Goal: Information Seeking & Learning: Stay updated

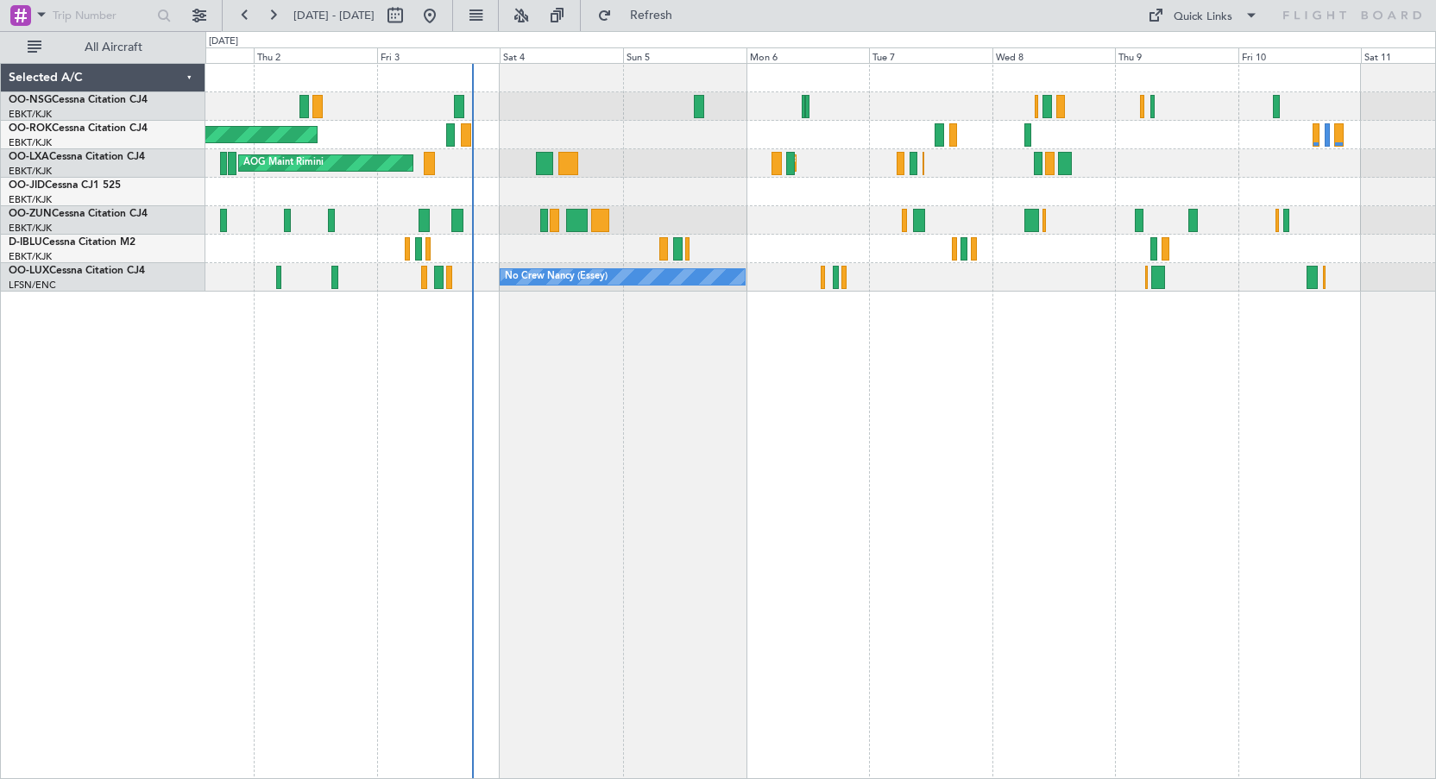
click at [745, 189] on div "Planned Maint Kortrijk-[GEOGRAPHIC_DATA]" at bounding box center [819, 192] width 1229 height 28
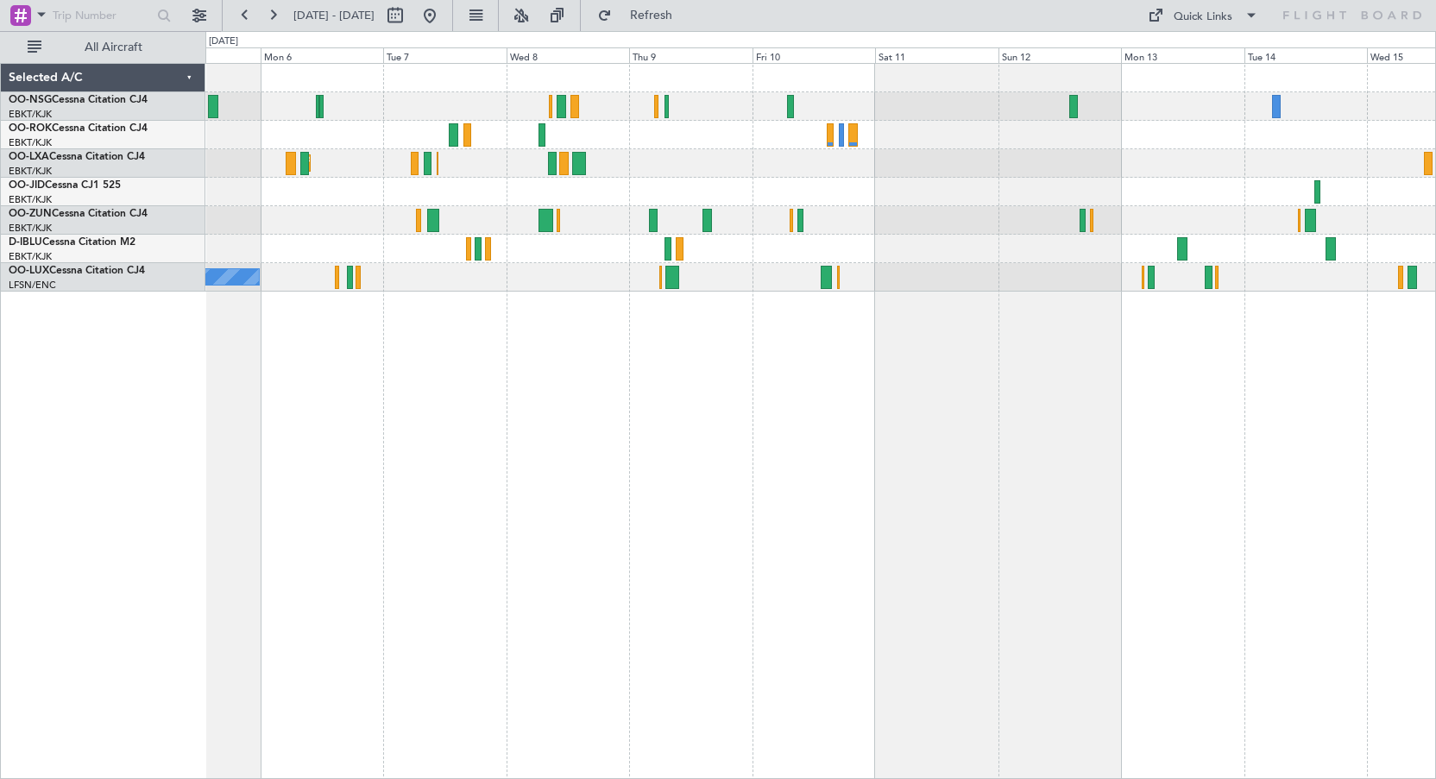
click at [688, 378] on div "Planned Maint Kortrijk-[GEOGRAPHIC_DATA] AOG Maint [GEOGRAPHIC_DATA] No Crew Ko…" at bounding box center [820, 421] width 1230 height 716
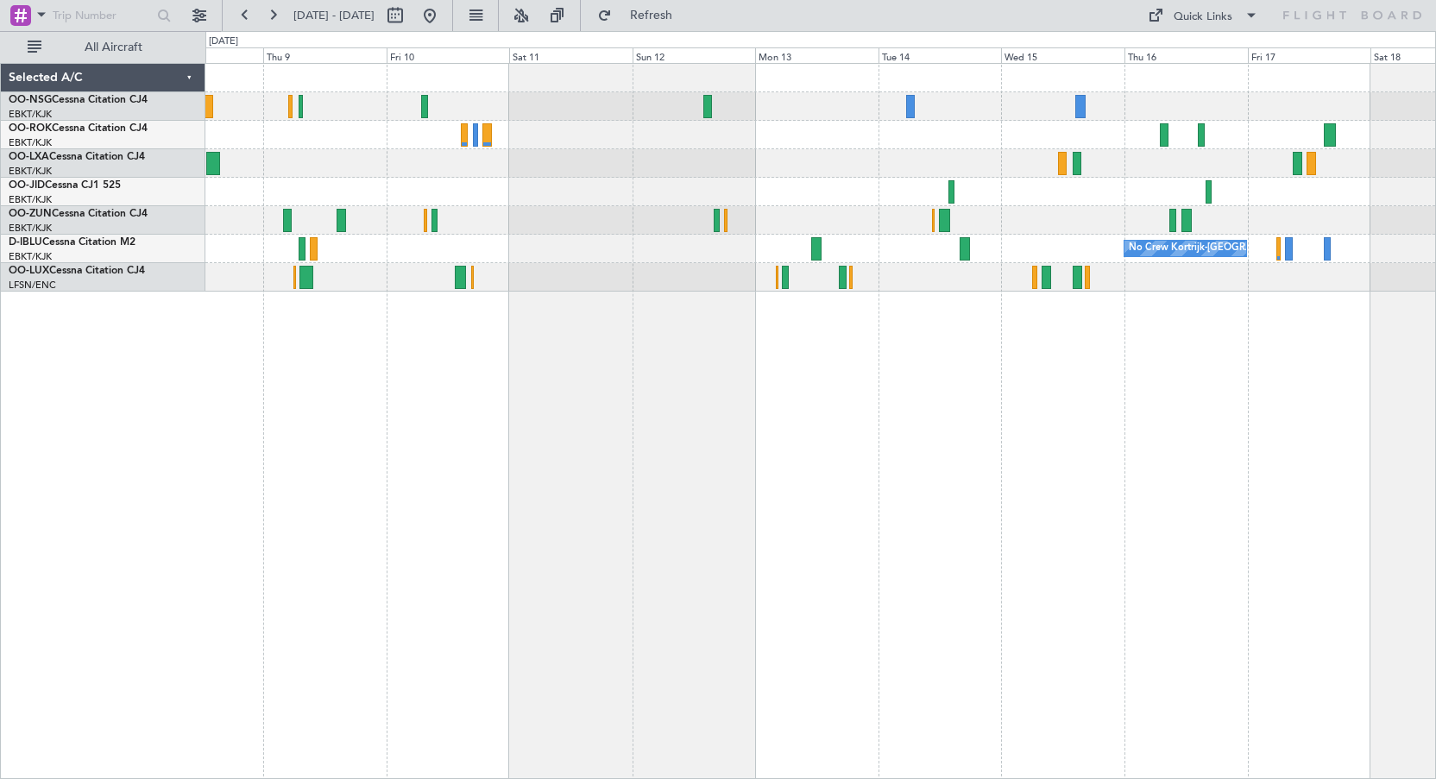
click at [876, 396] on div "Planned Maint Kortrijk-[GEOGRAPHIC_DATA] No Crew Kortrijk-[GEOGRAPHIC_DATA]" at bounding box center [820, 421] width 1230 height 716
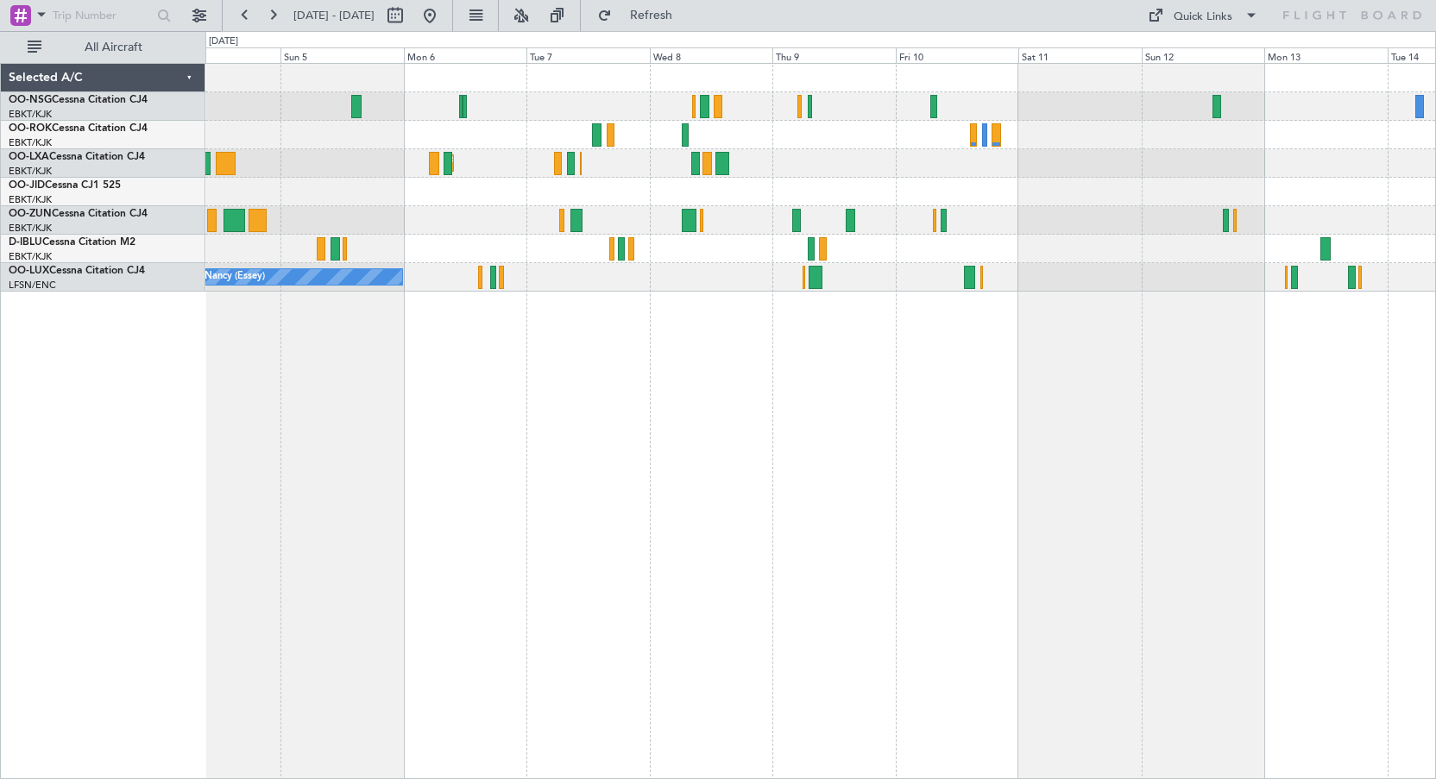
click at [1074, 401] on div "AOG Maint Kortrijk-[GEOGRAPHIC_DATA] Planned Maint [GEOGRAPHIC_DATA]-[GEOGRAPHI…" at bounding box center [820, 421] width 1230 height 716
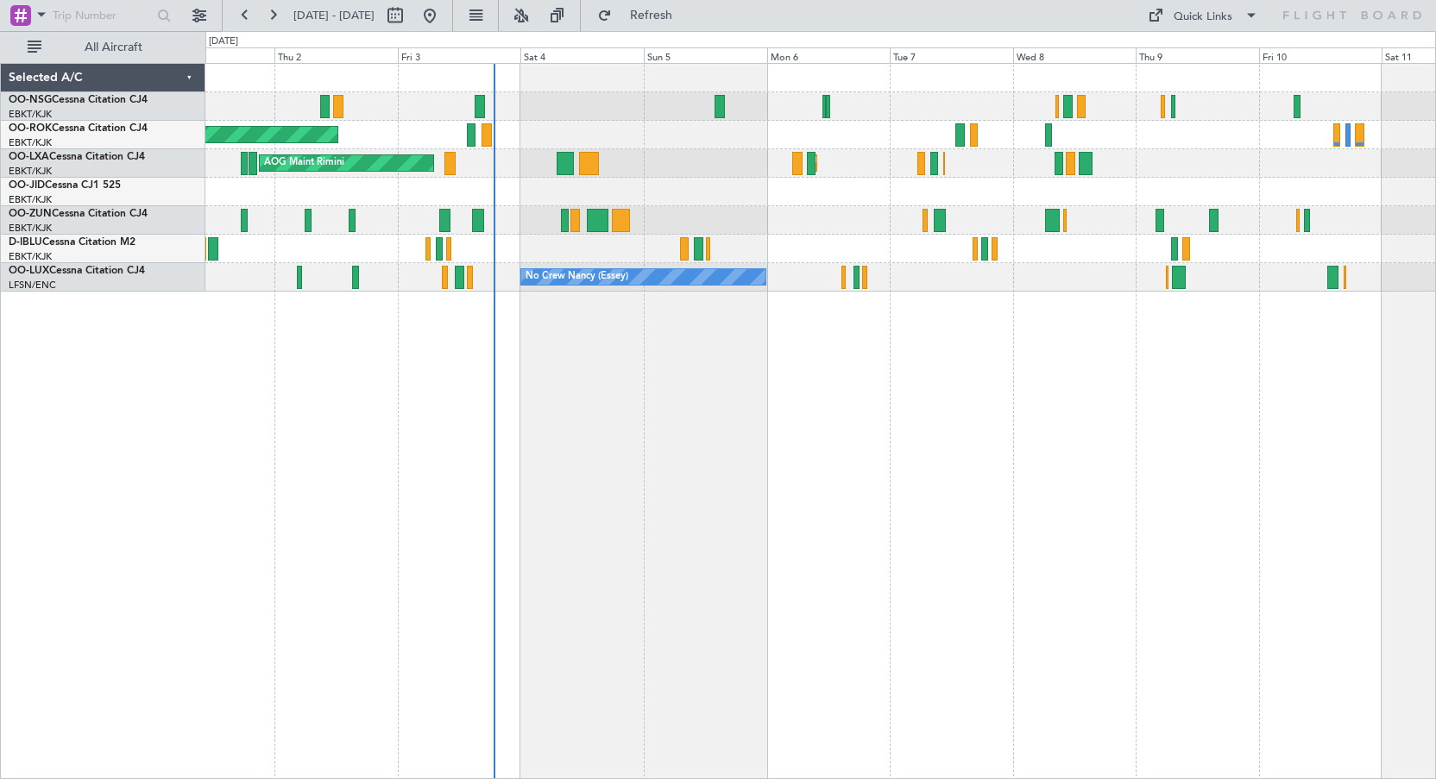
click at [911, 208] on div "AOG Maint Kortrijk-[GEOGRAPHIC_DATA] Planned Maint [GEOGRAPHIC_DATA]-[GEOGRAPHI…" at bounding box center [819, 178] width 1229 height 228
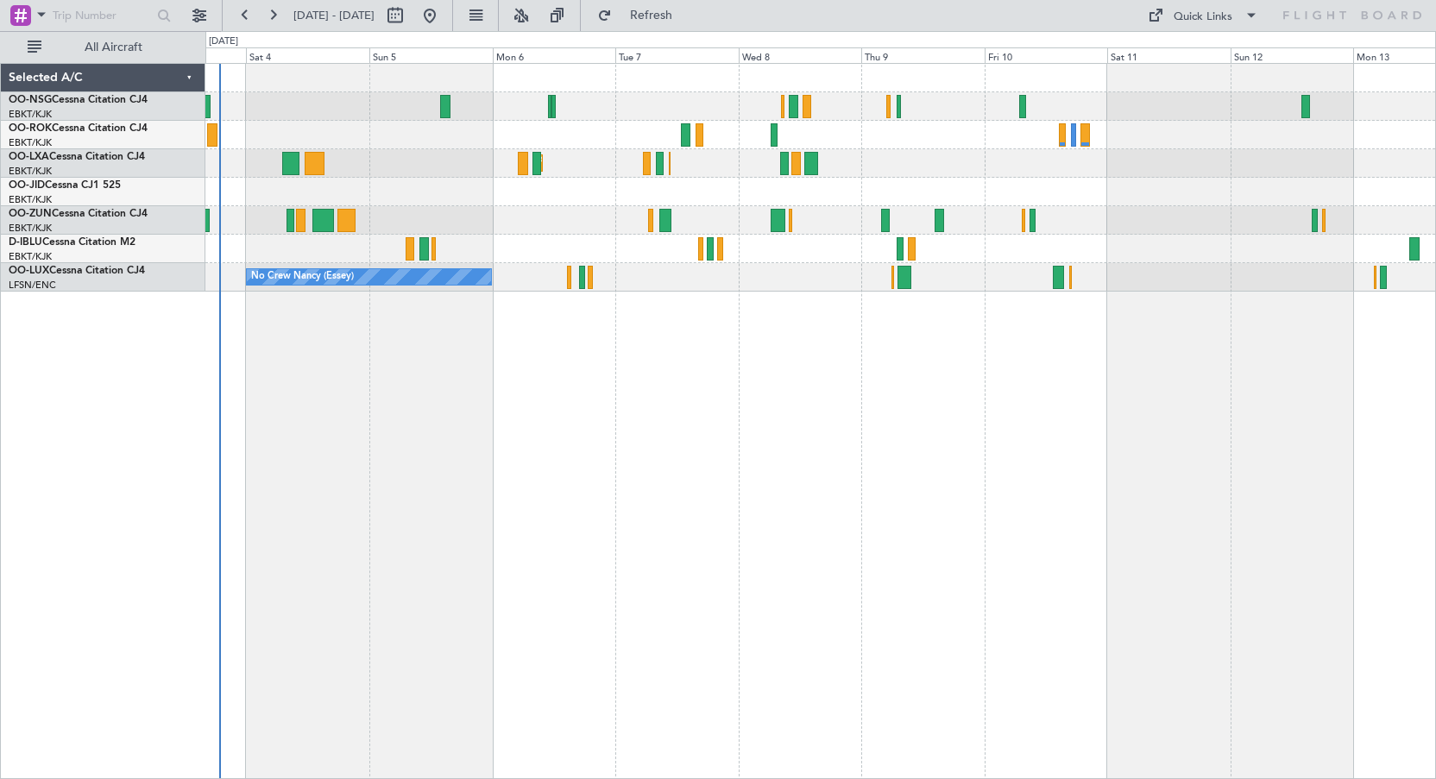
click at [613, 361] on div "AOG Maint Kortrijk-[GEOGRAPHIC_DATA] Planned Maint [GEOGRAPHIC_DATA]-[GEOGRAPHI…" at bounding box center [820, 421] width 1230 height 716
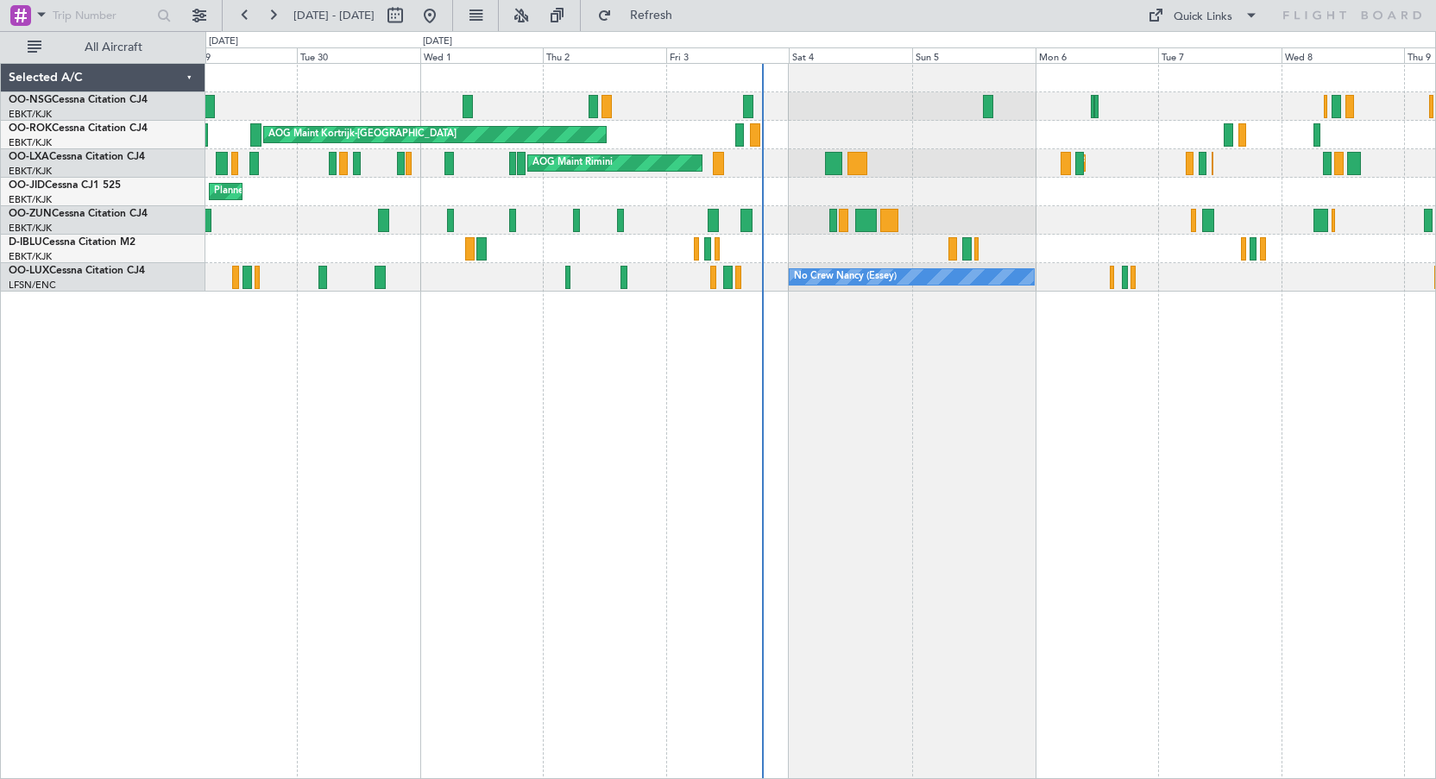
click at [1229, 409] on div "Planned Maint [GEOGRAPHIC_DATA] ([GEOGRAPHIC_DATA]) AOG Maint [GEOGRAPHIC_DATA]…" at bounding box center [820, 421] width 1230 height 716
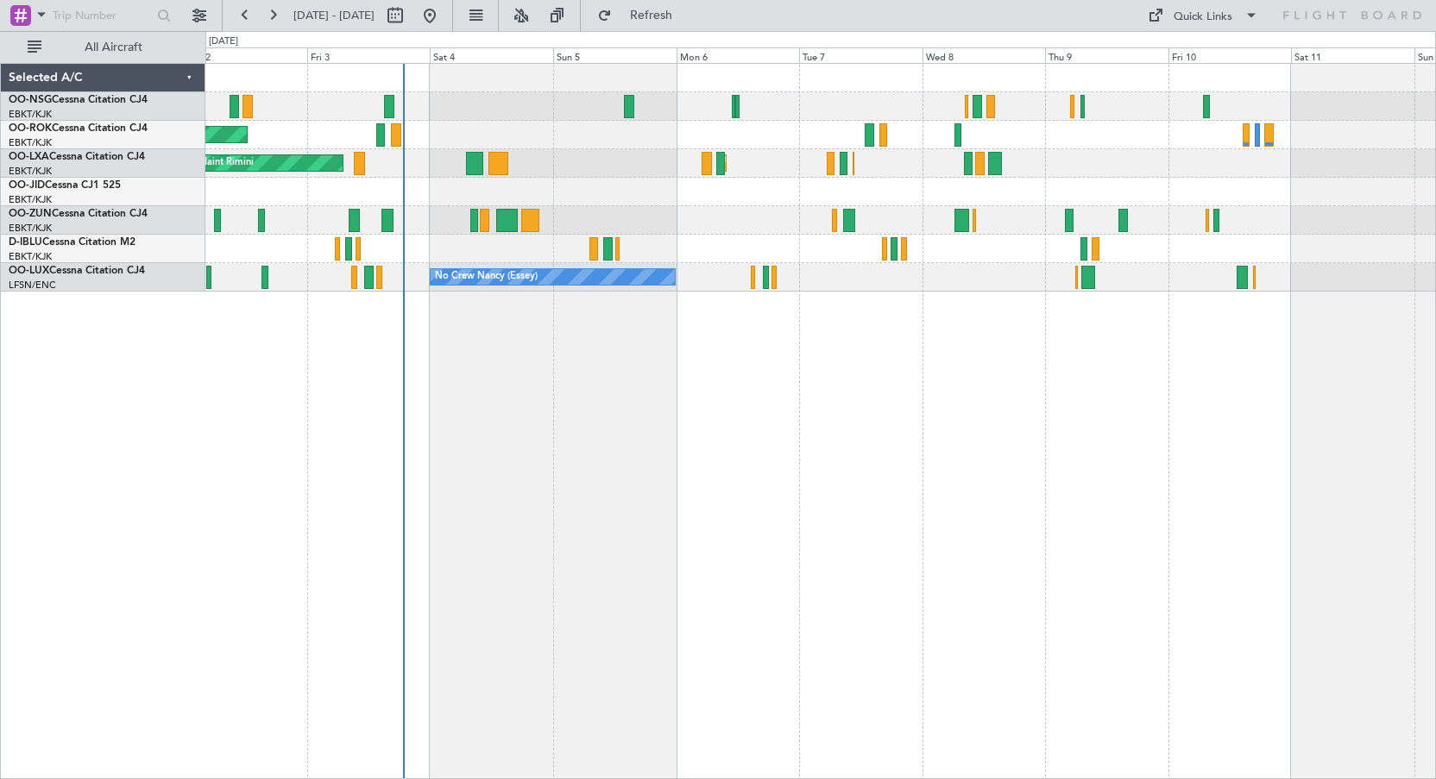
click at [882, 288] on div "AOG Maint Kortrijk-[GEOGRAPHIC_DATA] Planned Maint [GEOGRAPHIC_DATA]-[GEOGRAPHI…" at bounding box center [820, 421] width 1230 height 716
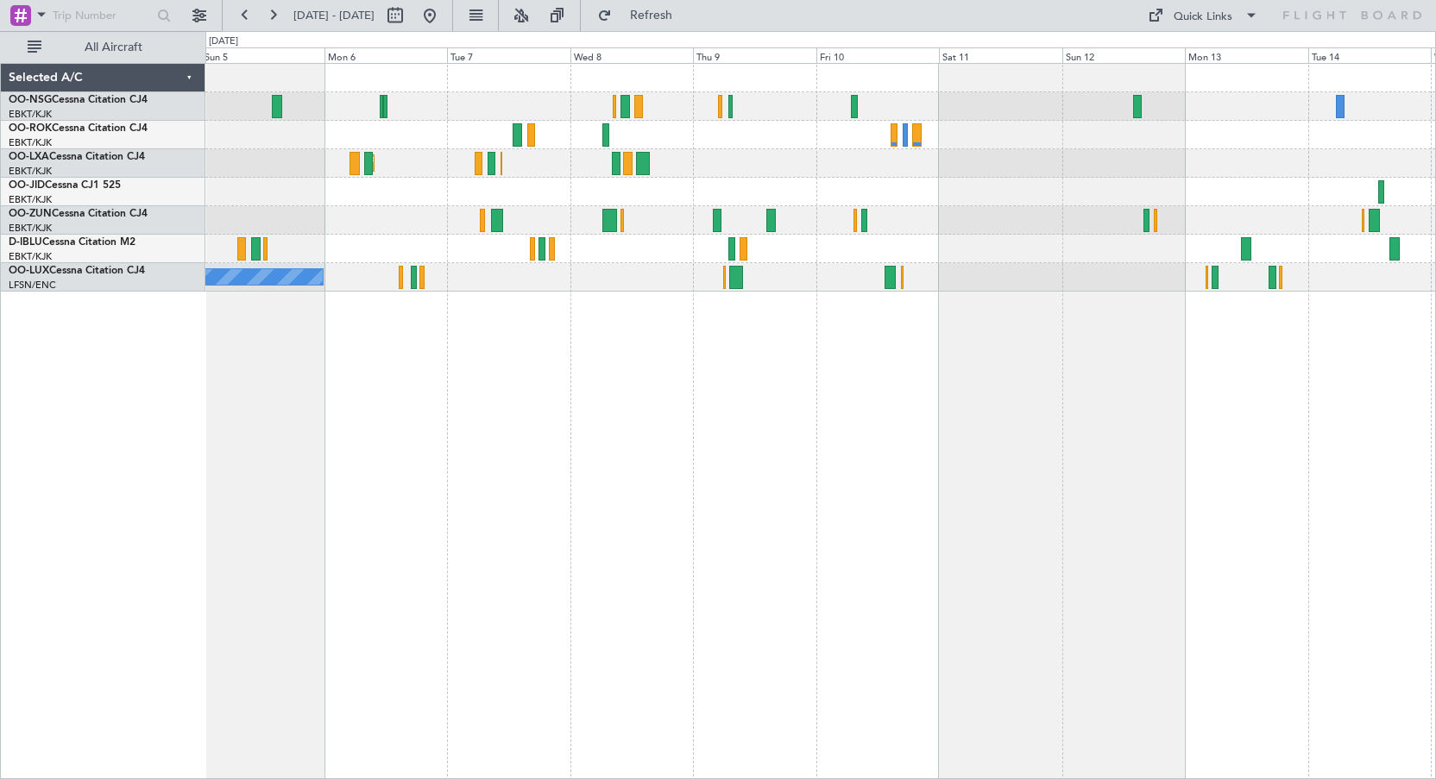
click at [934, 171] on div "Planned Maint Kortrijk-[GEOGRAPHIC_DATA] AOG Maint [GEOGRAPHIC_DATA] No Crew Ko…" at bounding box center [819, 178] width 1229 height 228
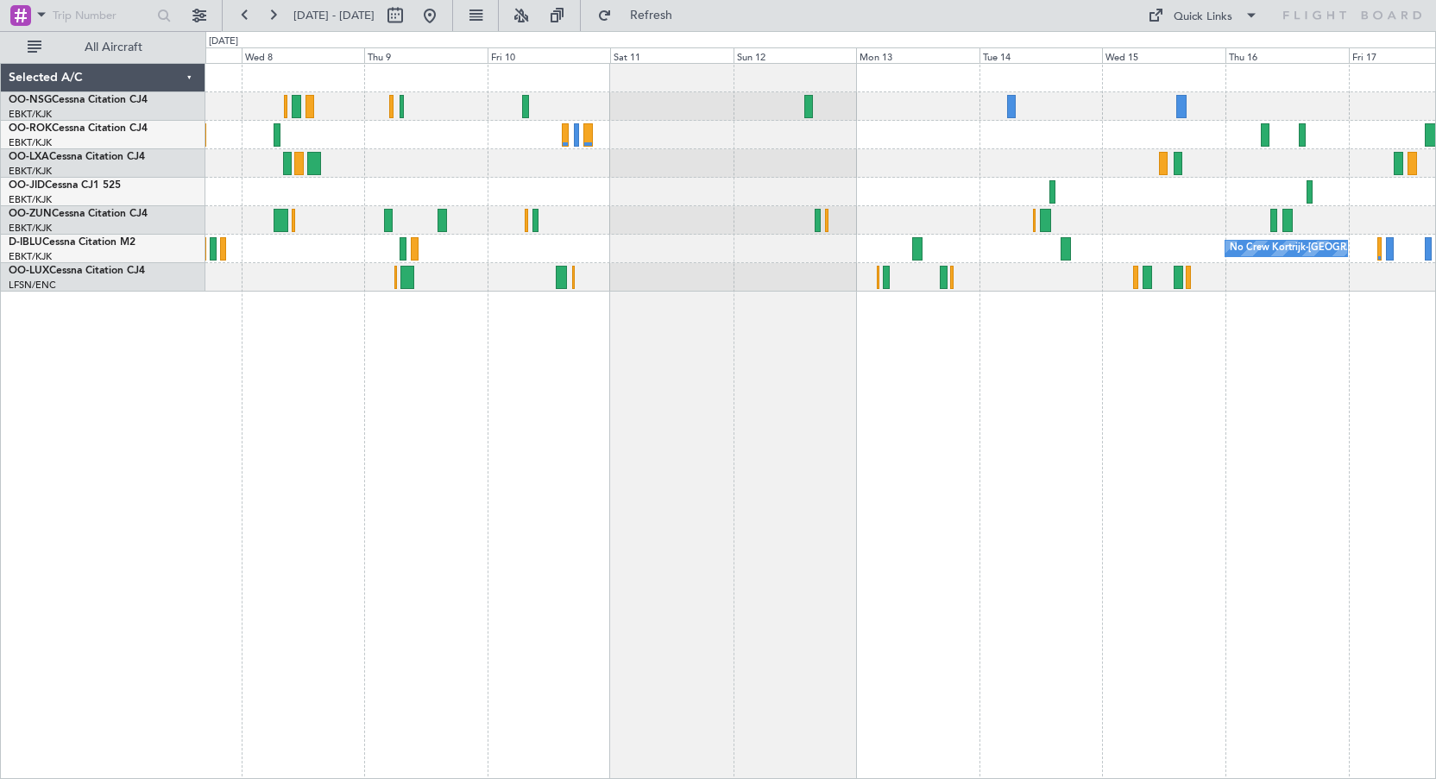
click at [978, 106] on div at bounding box center [819, 106] width 1229 height 28
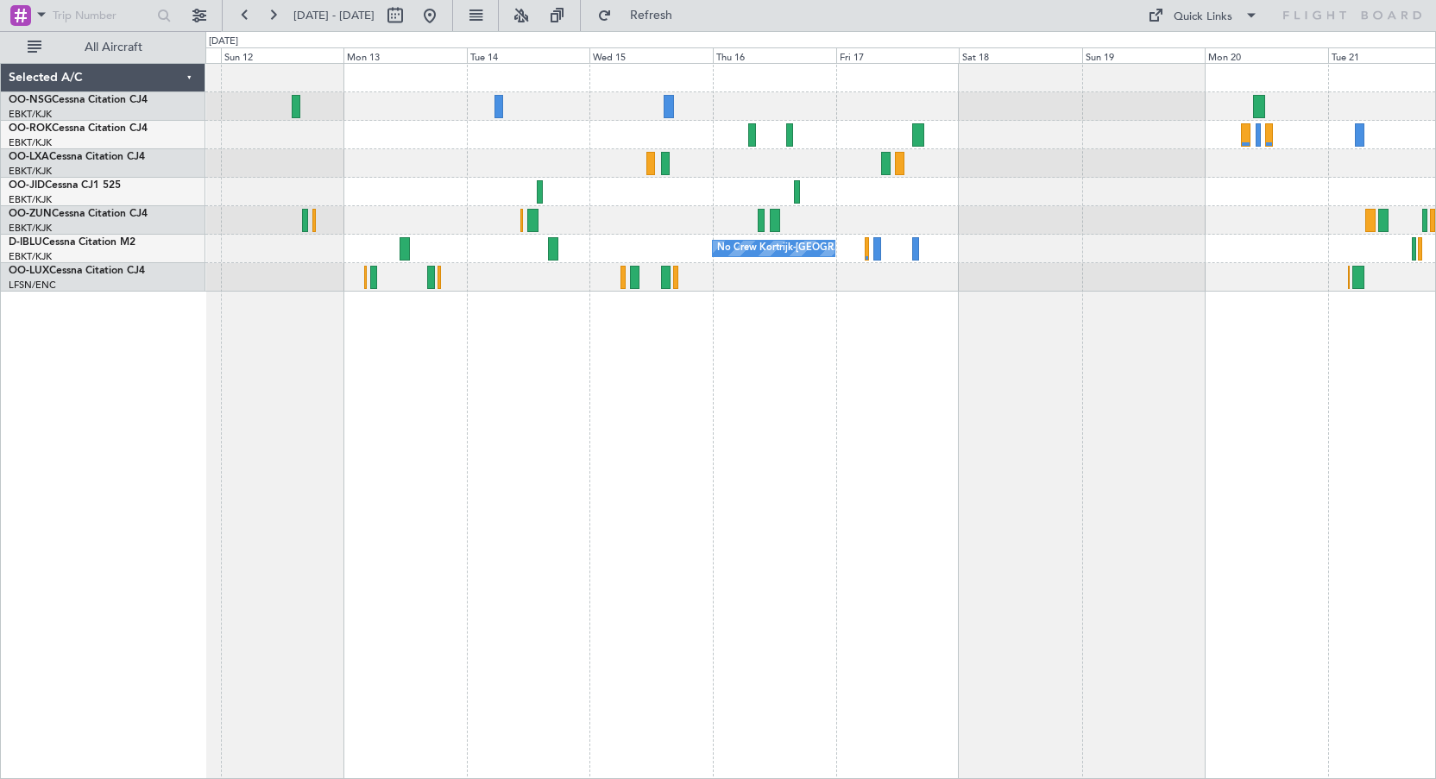
click at [650, 130] on div at bounding box center [819, 135] width 1229 height 28
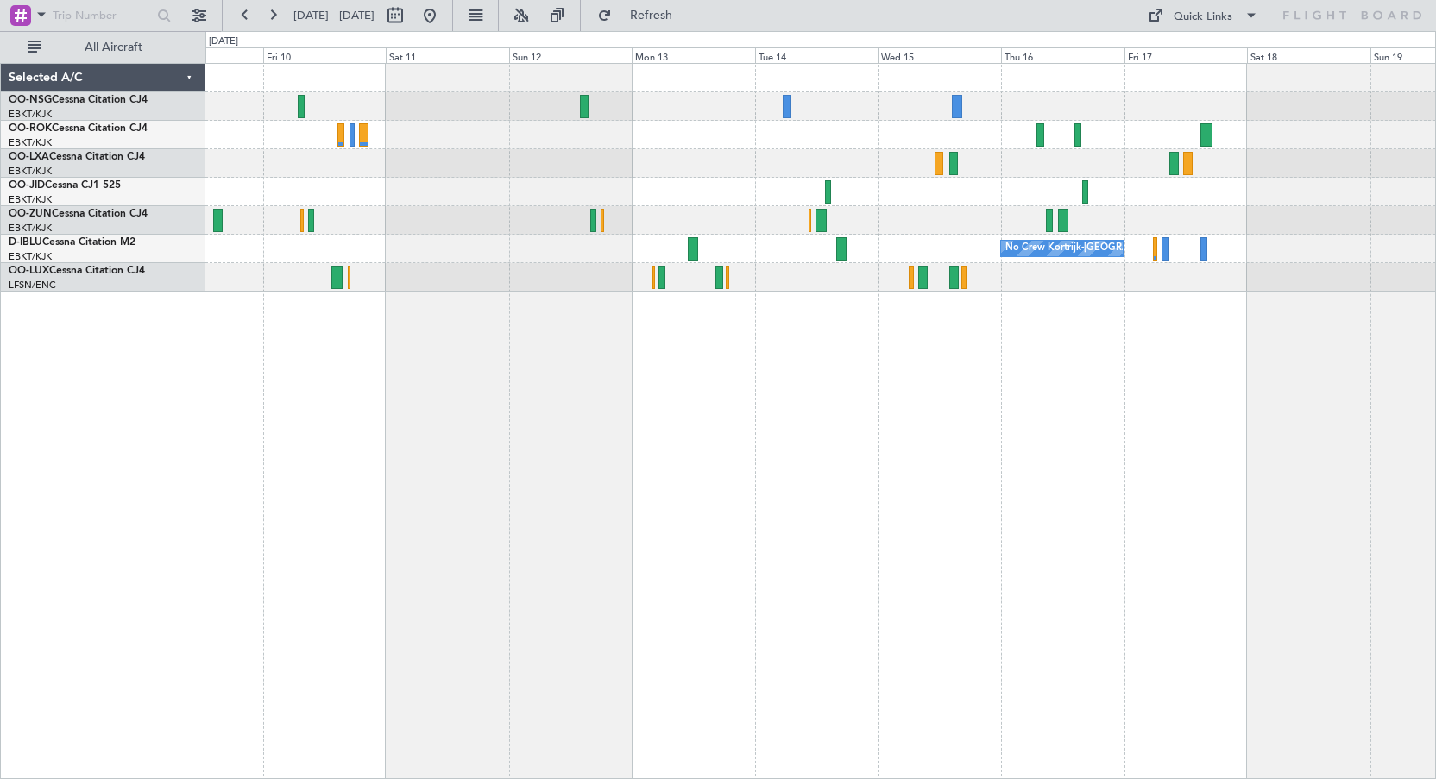
click at [816, 169] on div at bounding box center [819, 163] width 1229 height 28
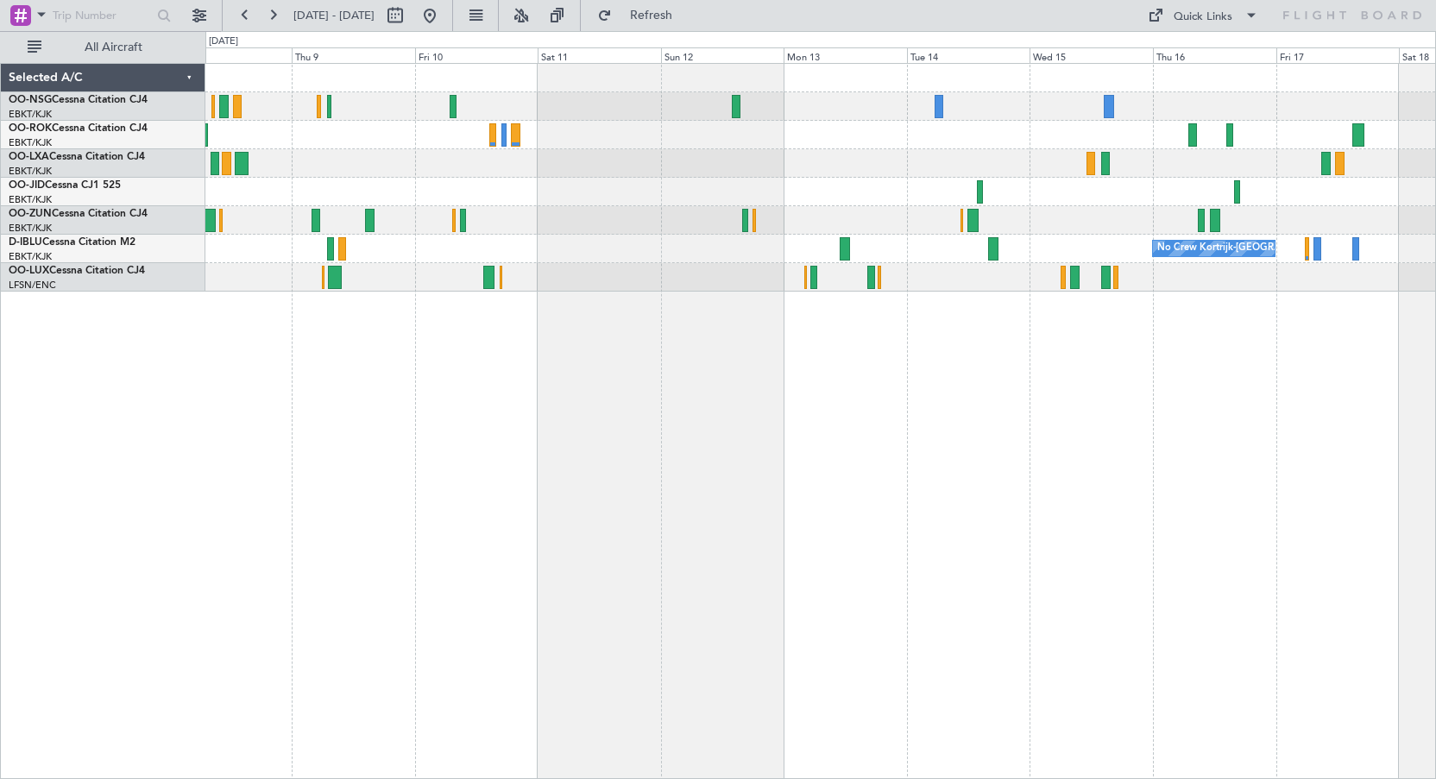
click at [946, 191] on div at bounding box center [819, 192] width 1229 height 28
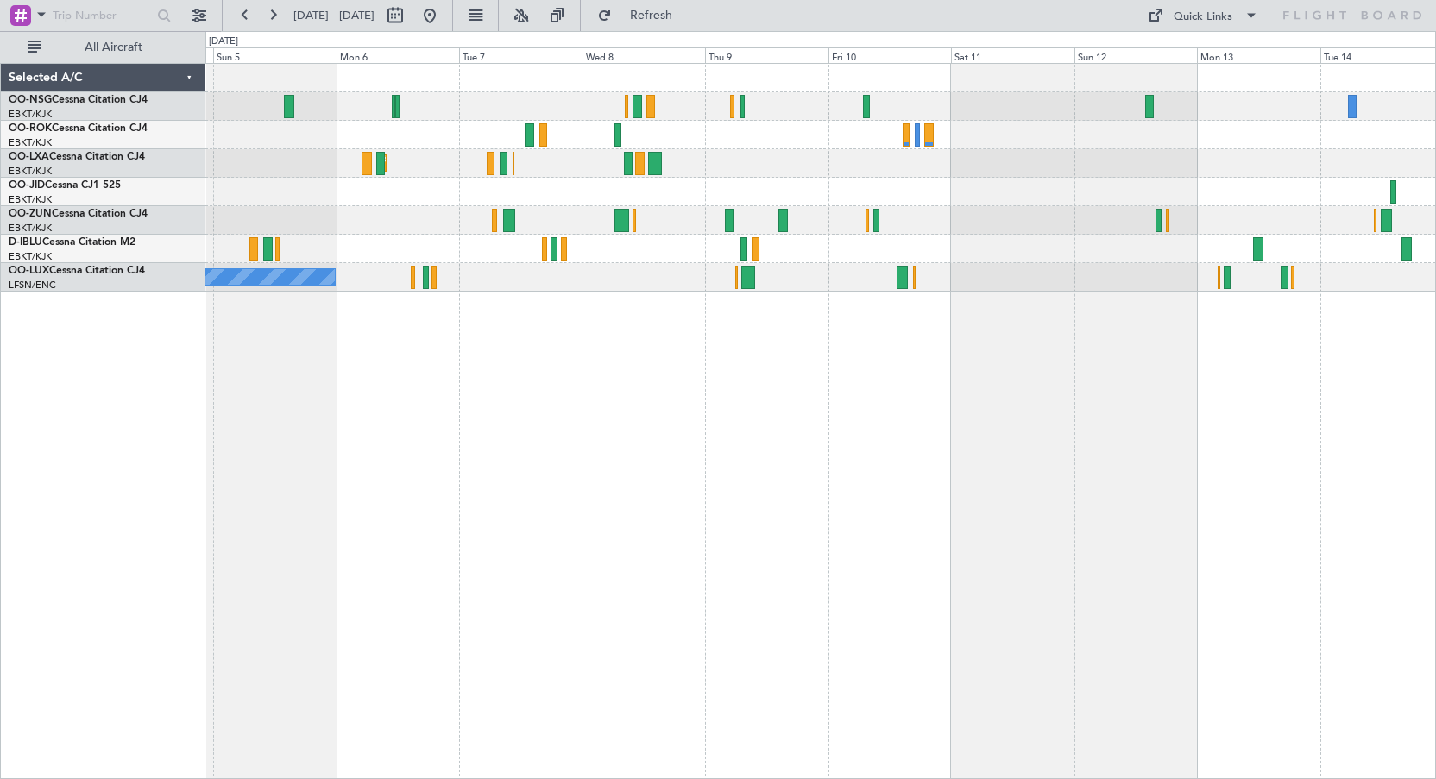
click at [972, 206] on div "AOG Maint Kortrijk-[GEOGRAPHIC_DATA] Planned Maint [GEOGRAPHIC_DATA]-[GEOGRAPHI…" at bounding box center [819, 178] width 1229 height 228
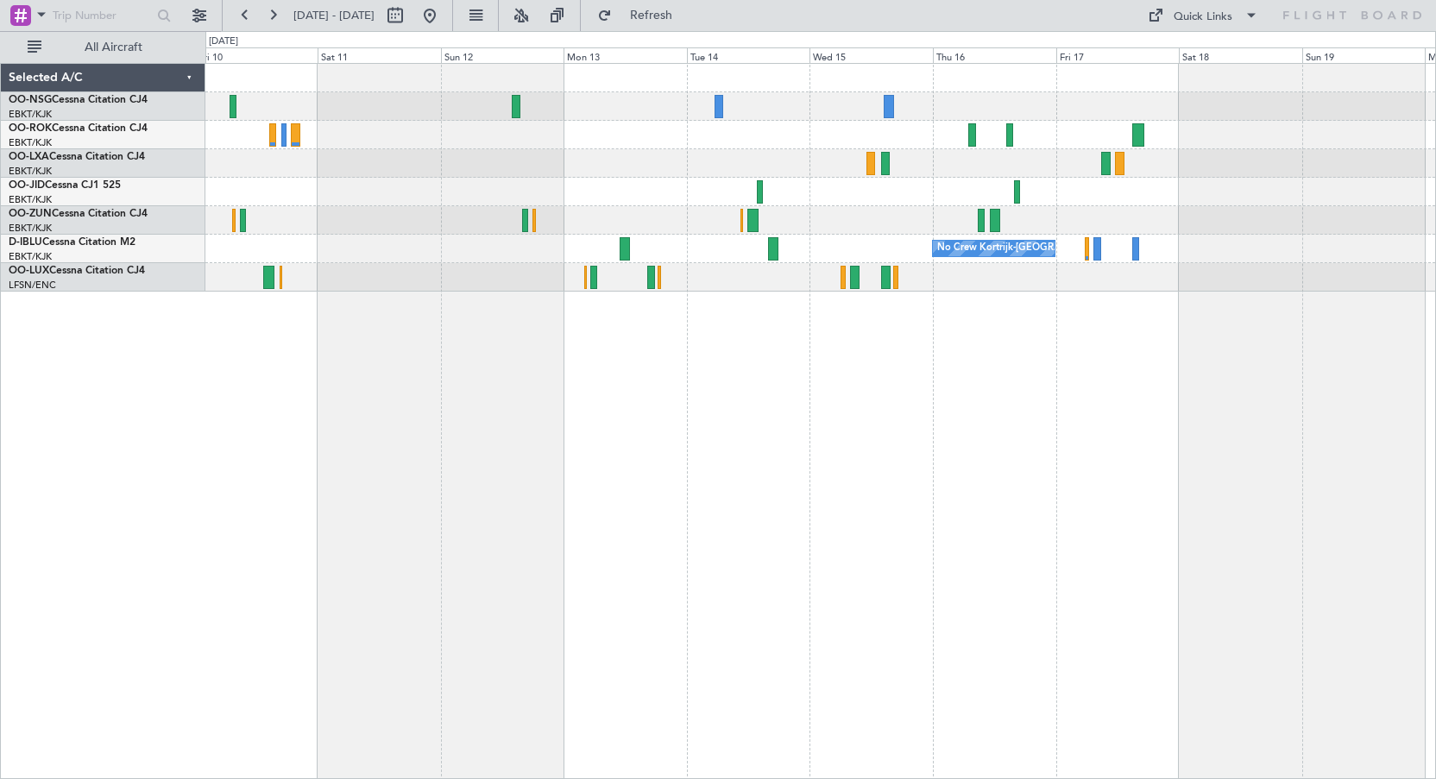
click at [495, 135] on div "No Crew Kortrijk-[GEOGRAPHIC_DATA]" at bounding box center [819, 178] width 1229 height 228
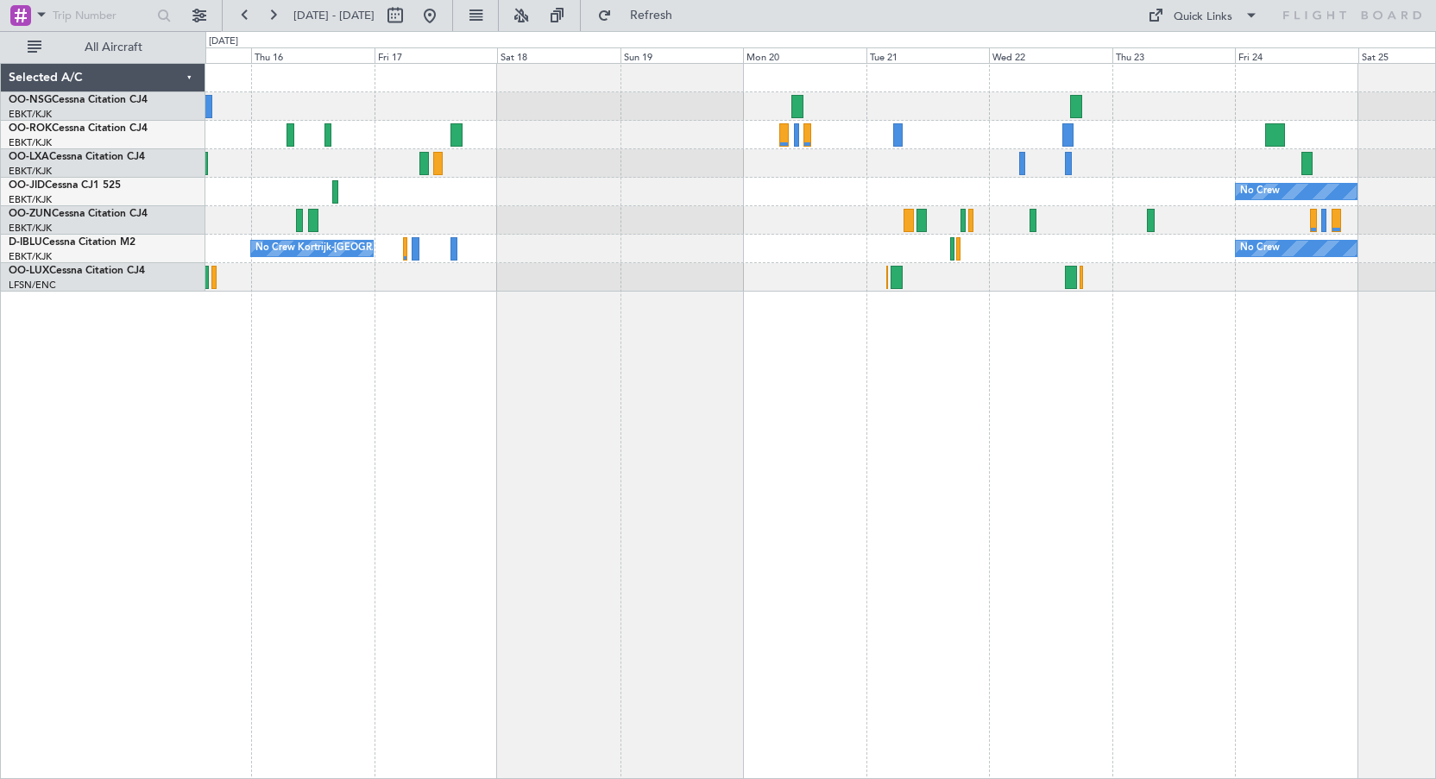
click at [604, 151] on div "No Crew No Crew Kortrijk-[GEOGRAPHIC_DATA] No Crew" at bounding box center [819, 178] width 1229 height 228
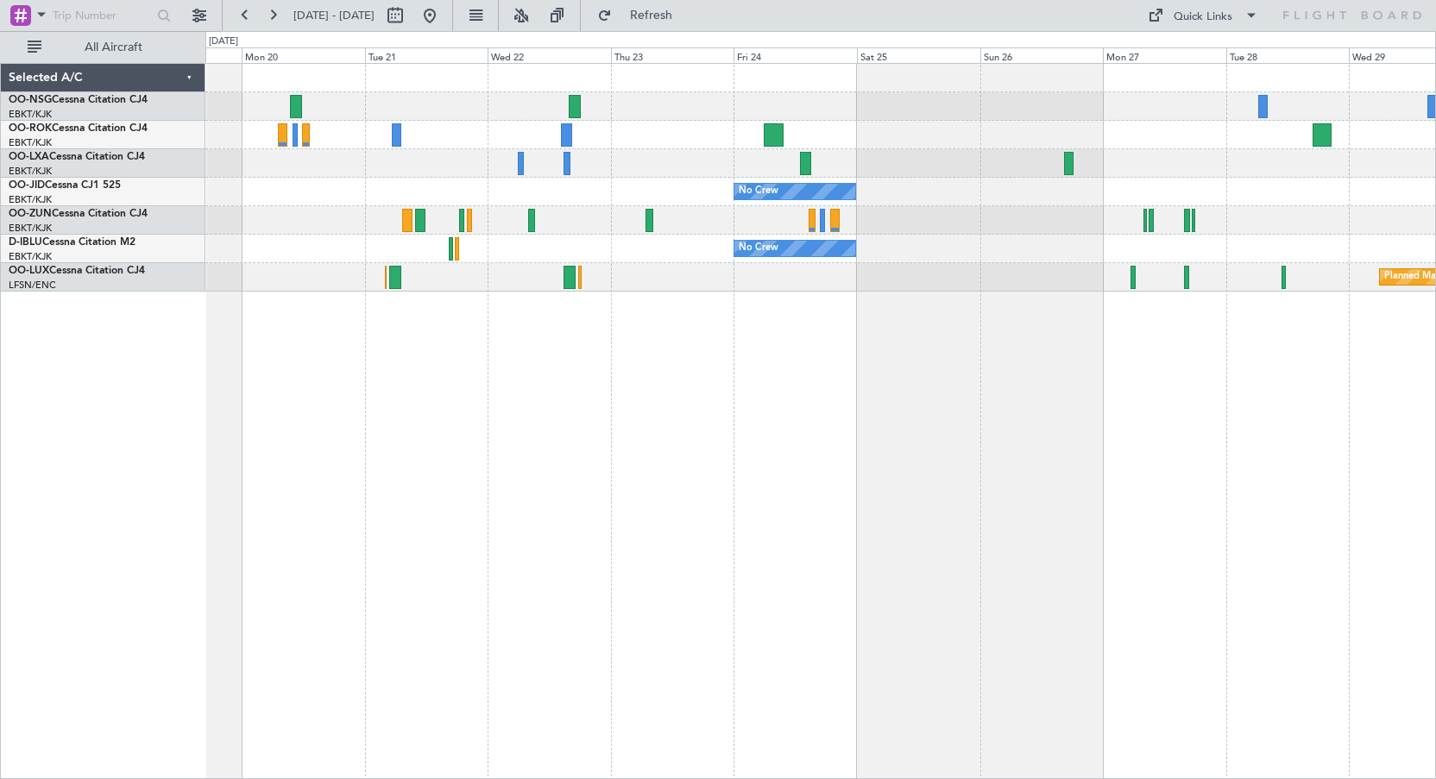
click at [566, 185] on div "No Crew" at bounding box center [819, 192] width 1229 height 28
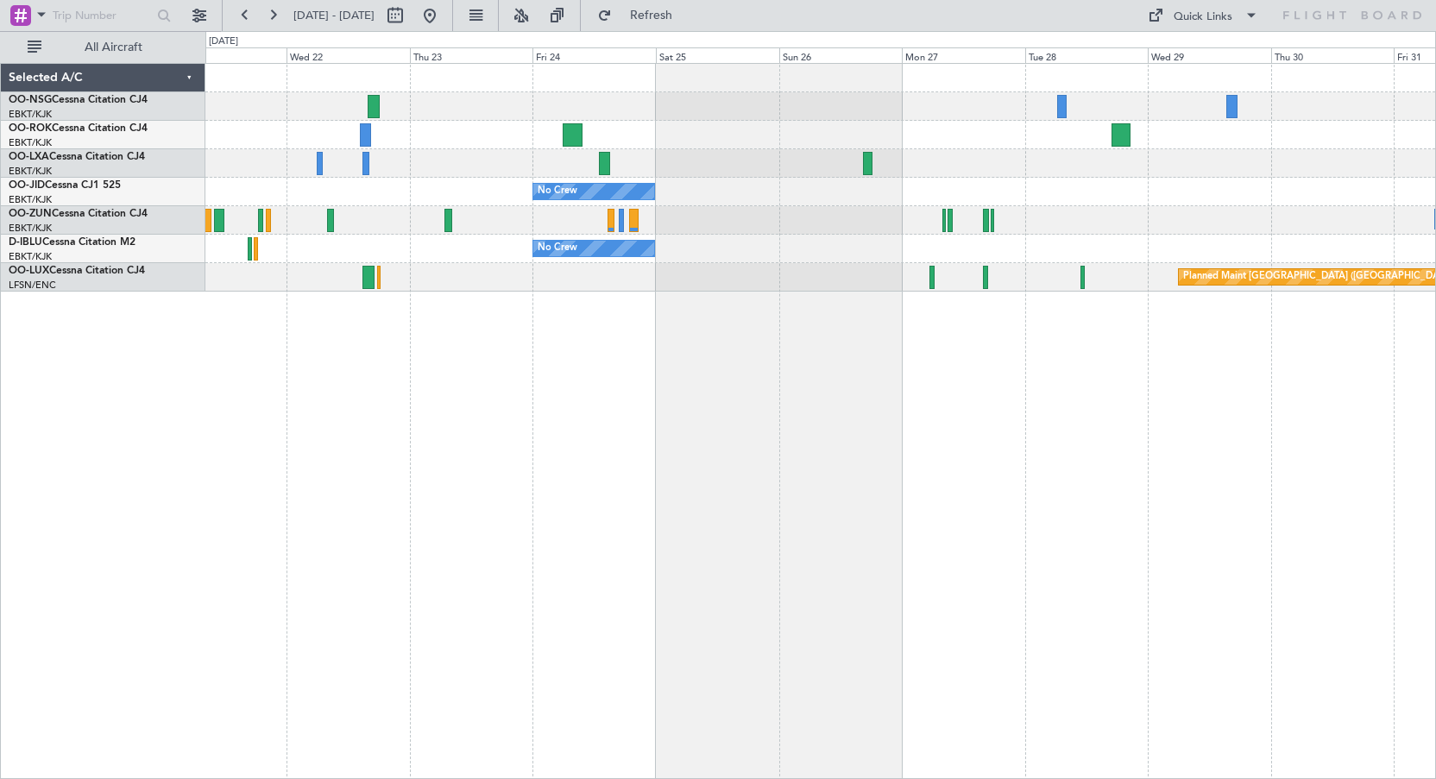
click at [568, 134] on div "No Crew No Crew Planned Maint [GEOGRAPHIC_DATA] ([GEOGRAPHIC_DATA])" at bounding box center [819, 178] width 1229 height 228
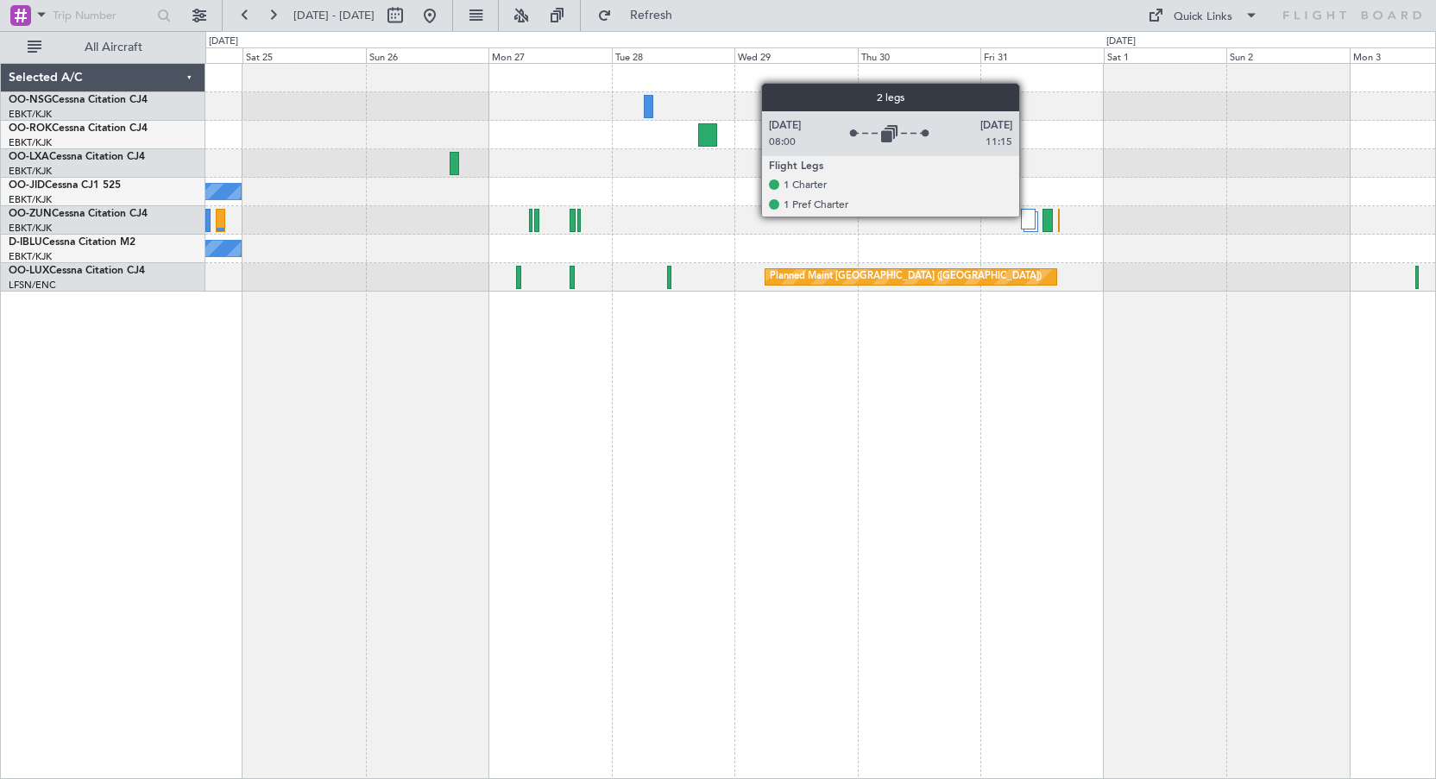
click at [1027, 216] on div at bounding box center [1028, 219] width 15 height 21
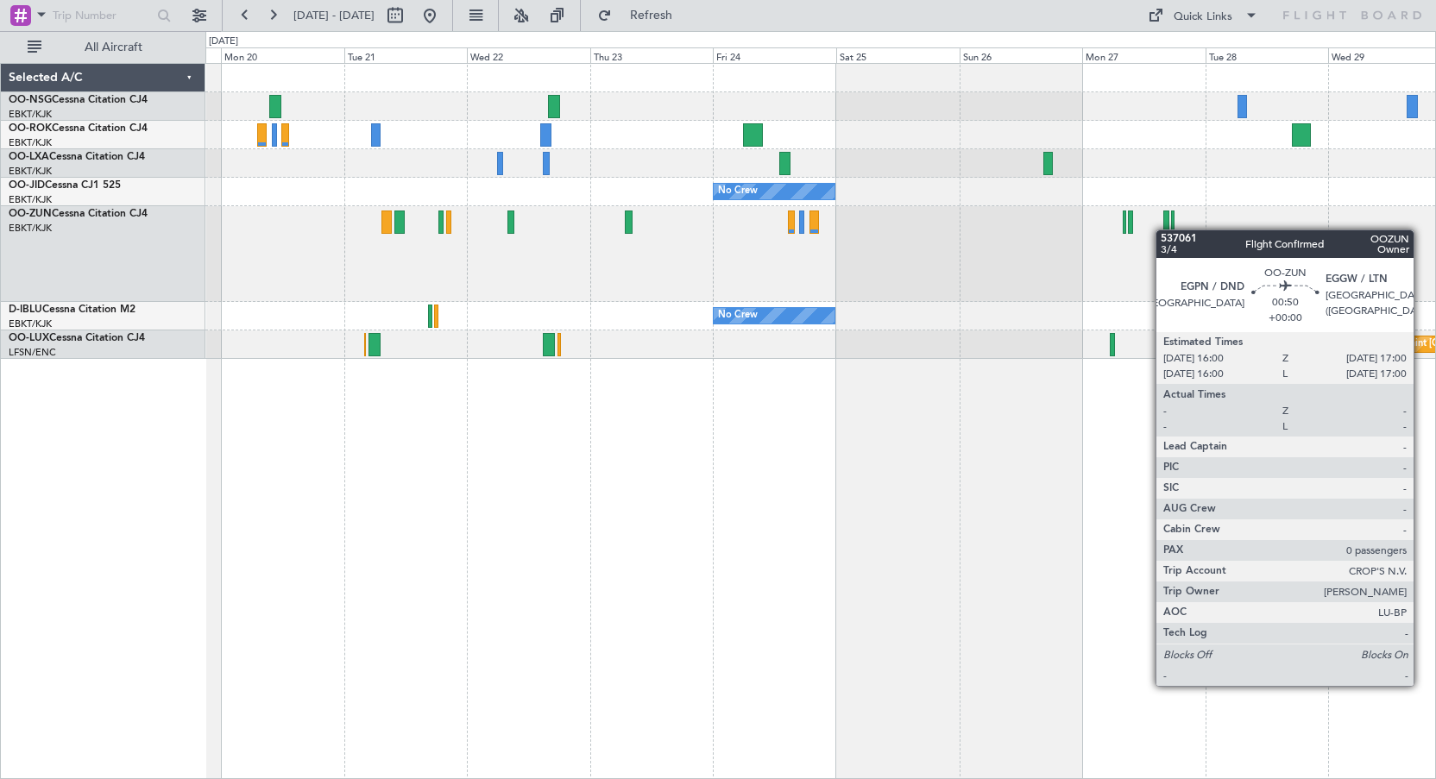
click at [1164, 230] on div "No Crew No Crew Planned Maint [GEOGRAPHIC_DATA] ([GEOGRAPHIC_DATA])" at bounding box center [819, 211] width 1229 height 295
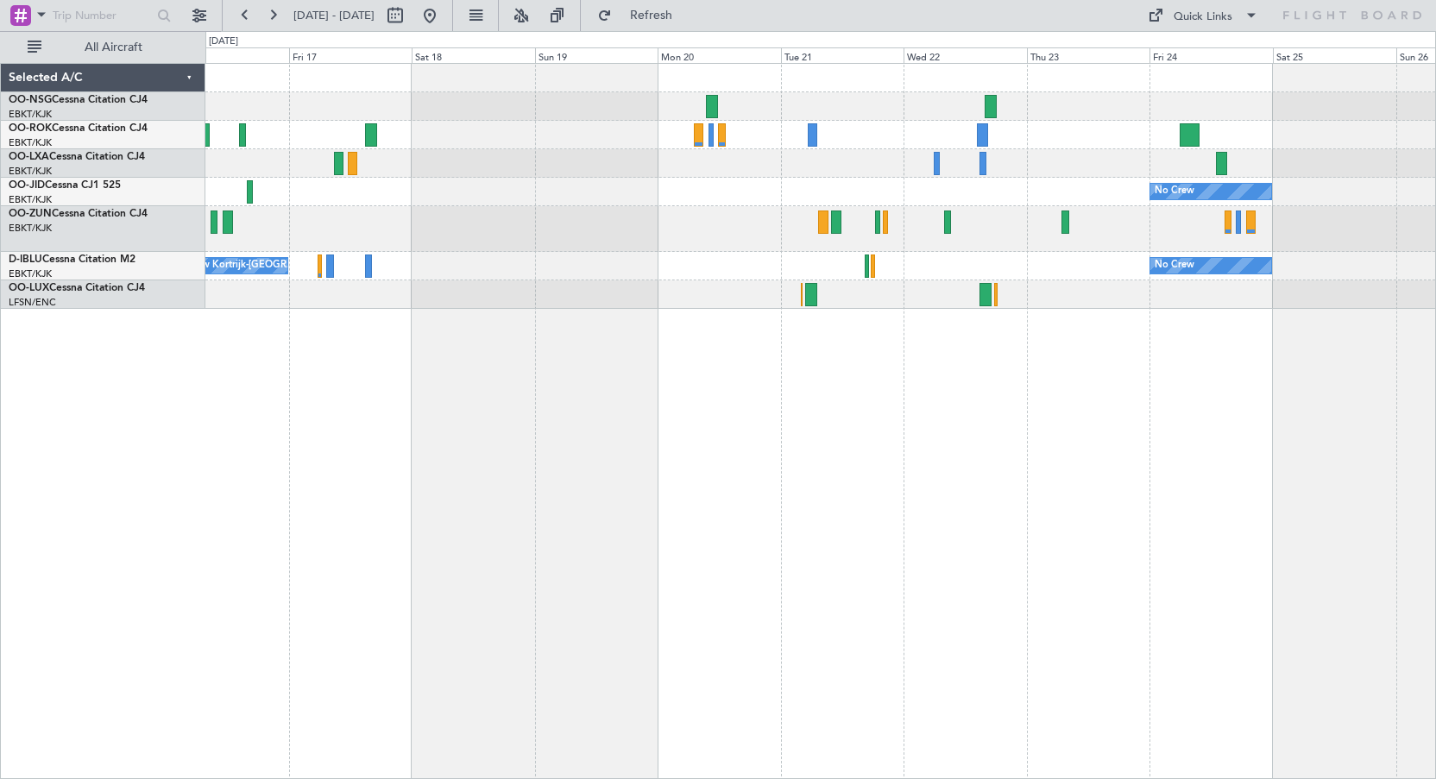
click at [1304, 402] on div "No Crew No Crew No Crew Kortrijk-[GEOGRAPHIC_DATA]" at bounding box center [820, 421] width 1230 height 716
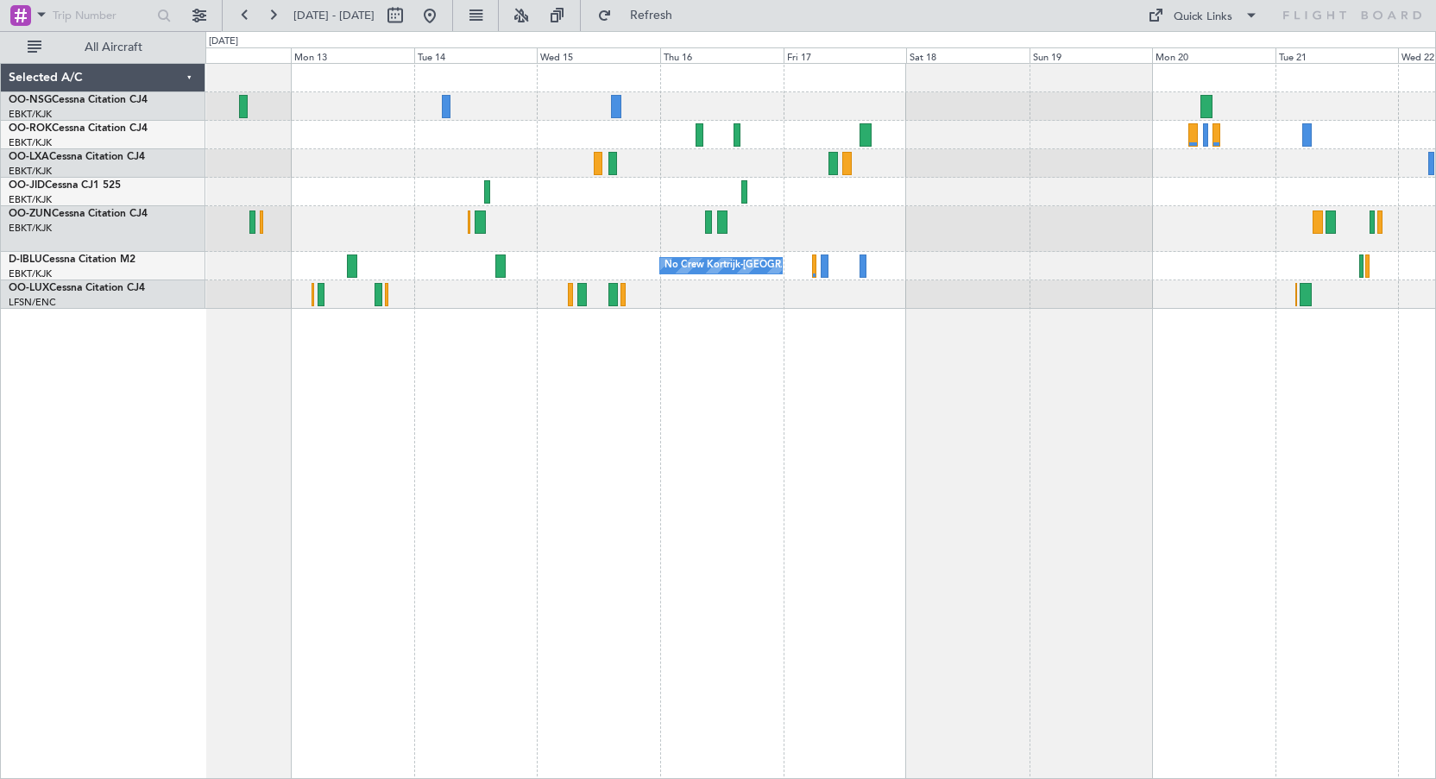
click at [943, 355] on div "No Crew No Crew Kortrijk-[GEOGRAPHIC_DATA] No Crew" at bounding box center [820, 421] width 1230 height 716
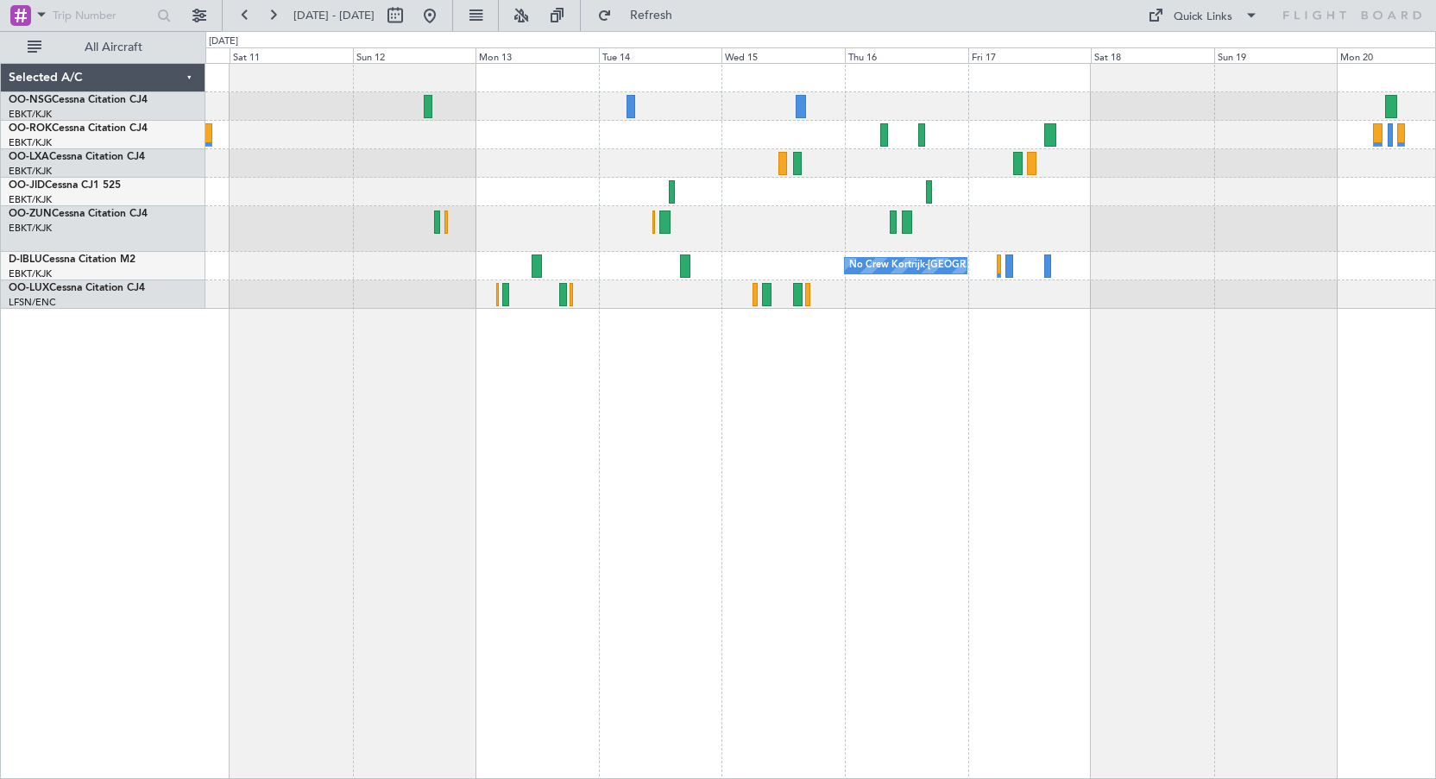
click at [1020, 311] on div "No Crew Kortrijk-[GEOGRAPHIC_DATA]" at bounding box center [820, 421] width 1230 height 716
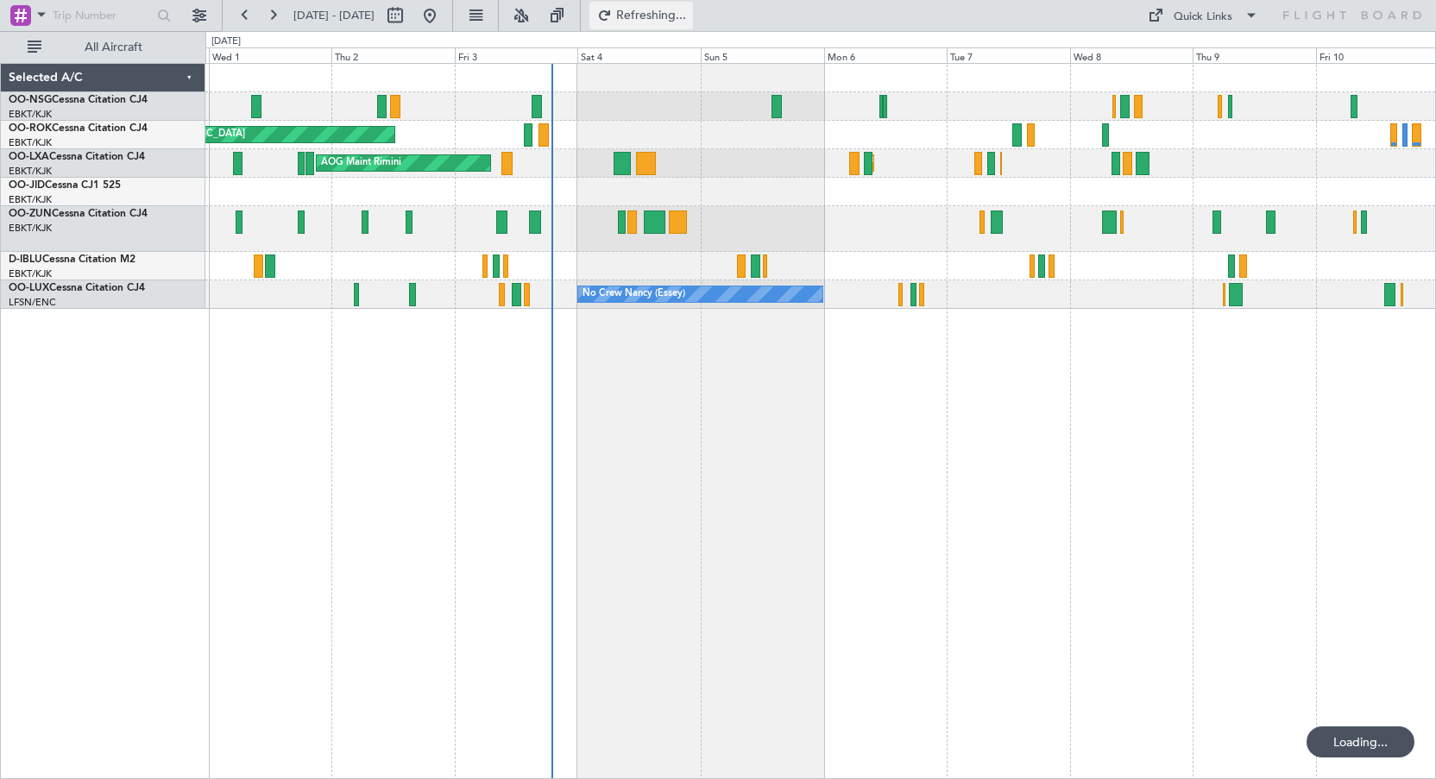
click at [676, 17] on span "Refreshing..." at bounding box center [651, 15] width 72 height 12
click at [1191, 9] on div "Quick Links" at bounding box center [1202, 17] width 59 height 17
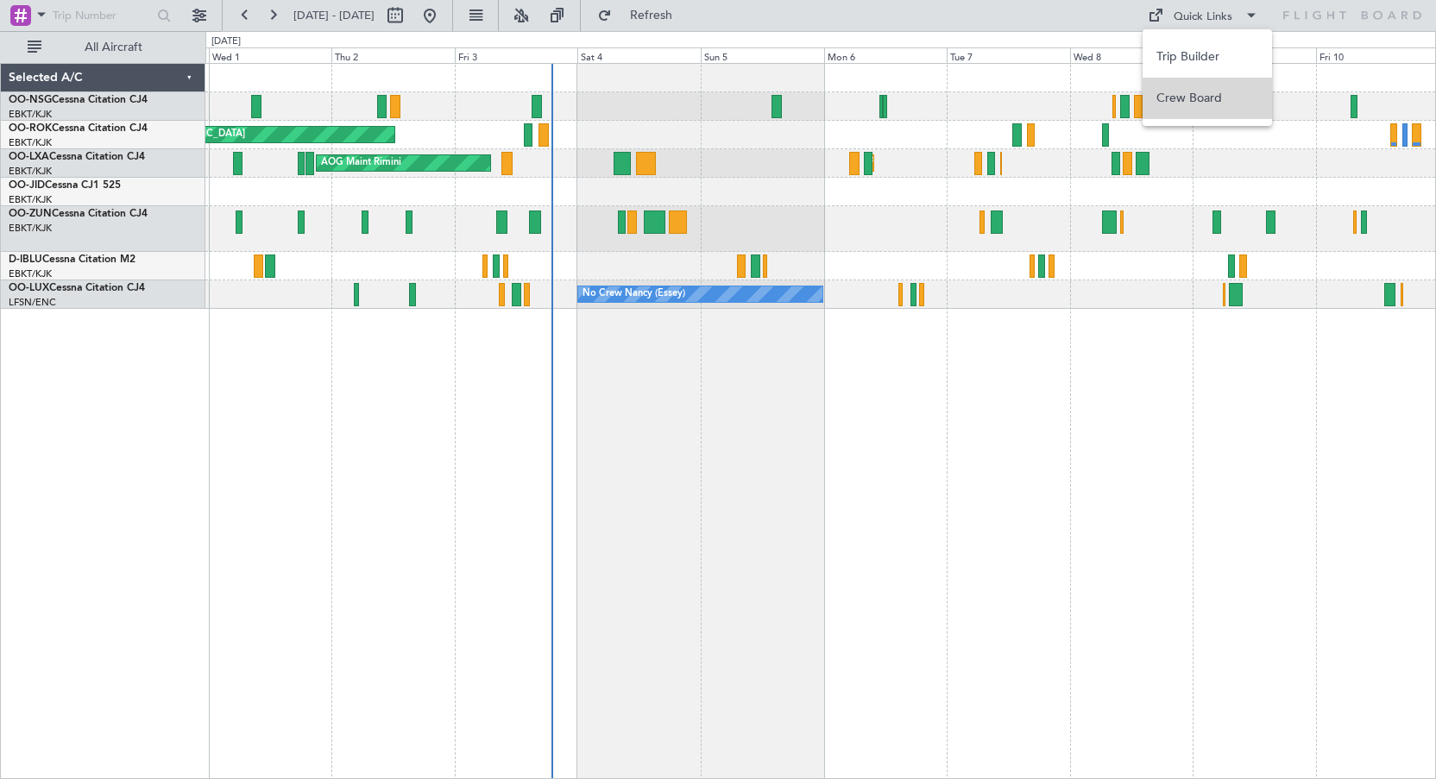
click at [1188, 97] on button "Crew Board" at bounding box center [1206, 98] width 129 height 41
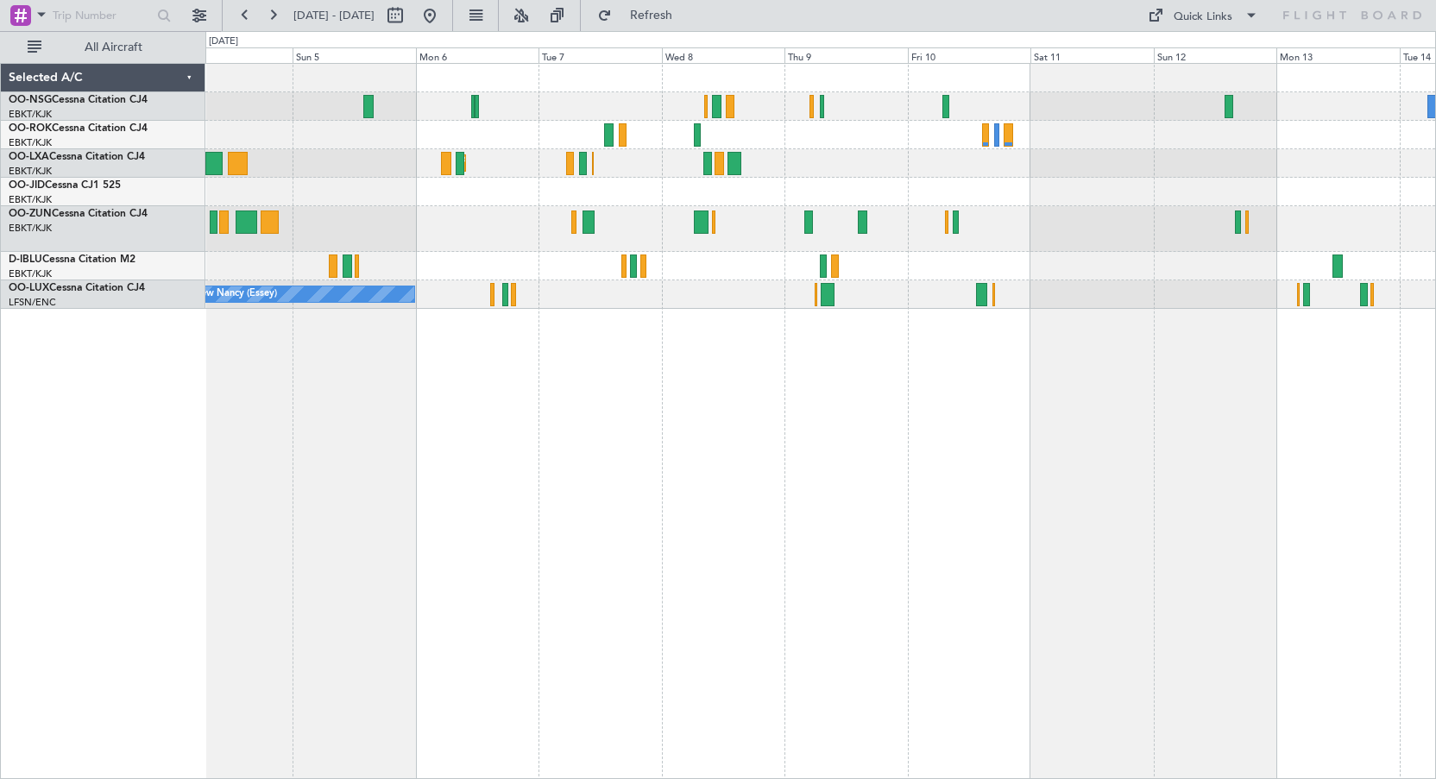
click at [599, 381] on div "AOG Maint Kortrijk-[GEOGRAPHIC_DATA] Planned Maint [GEOGRAPHIC_DATA]-[GEOGRAPHI…" at bounding box center [820, 421] width 1230 height 716
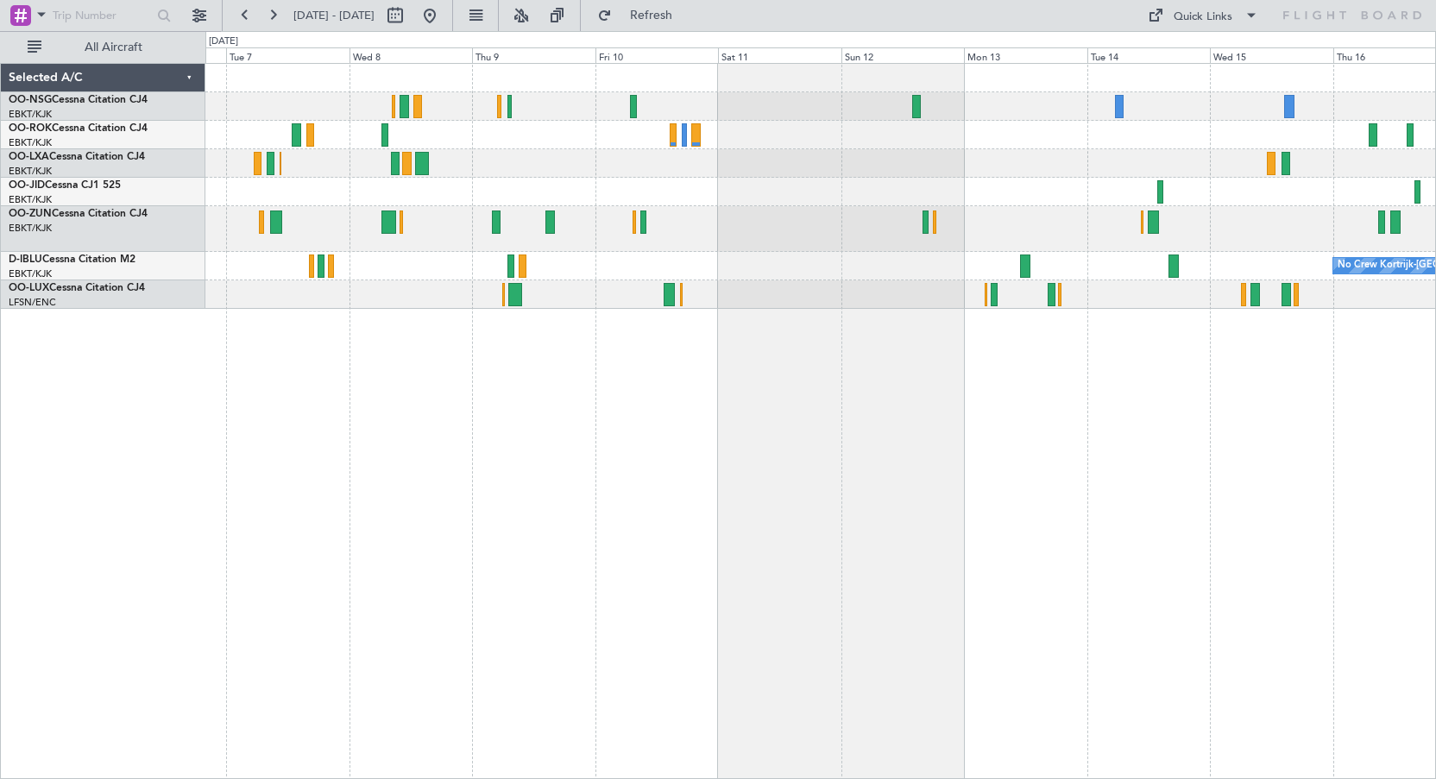
click at [710, 270] on div "No Crew Kortrijk-[GEOGRAPHIC_DATA]" at bounding box center [819, 266] width 1229 height 28
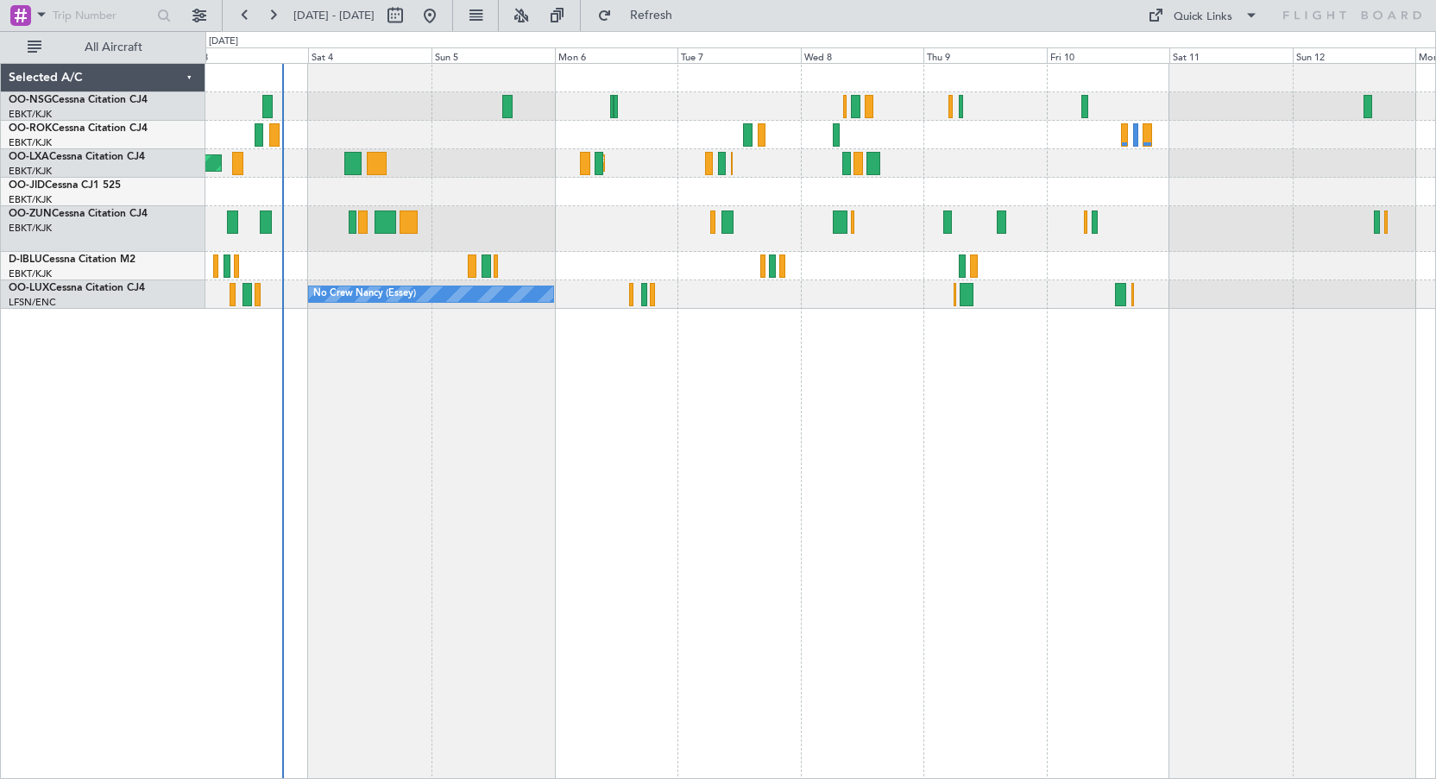
click at [1223, 443] on div "AOG Maint Kortrijk-[GEOGRAPHIC_DATA] Planned Maint [GEOGRAPHIC_DATA]-[GEOGRAPHI…" at bounding box center [820, 421] width 1230 height 716
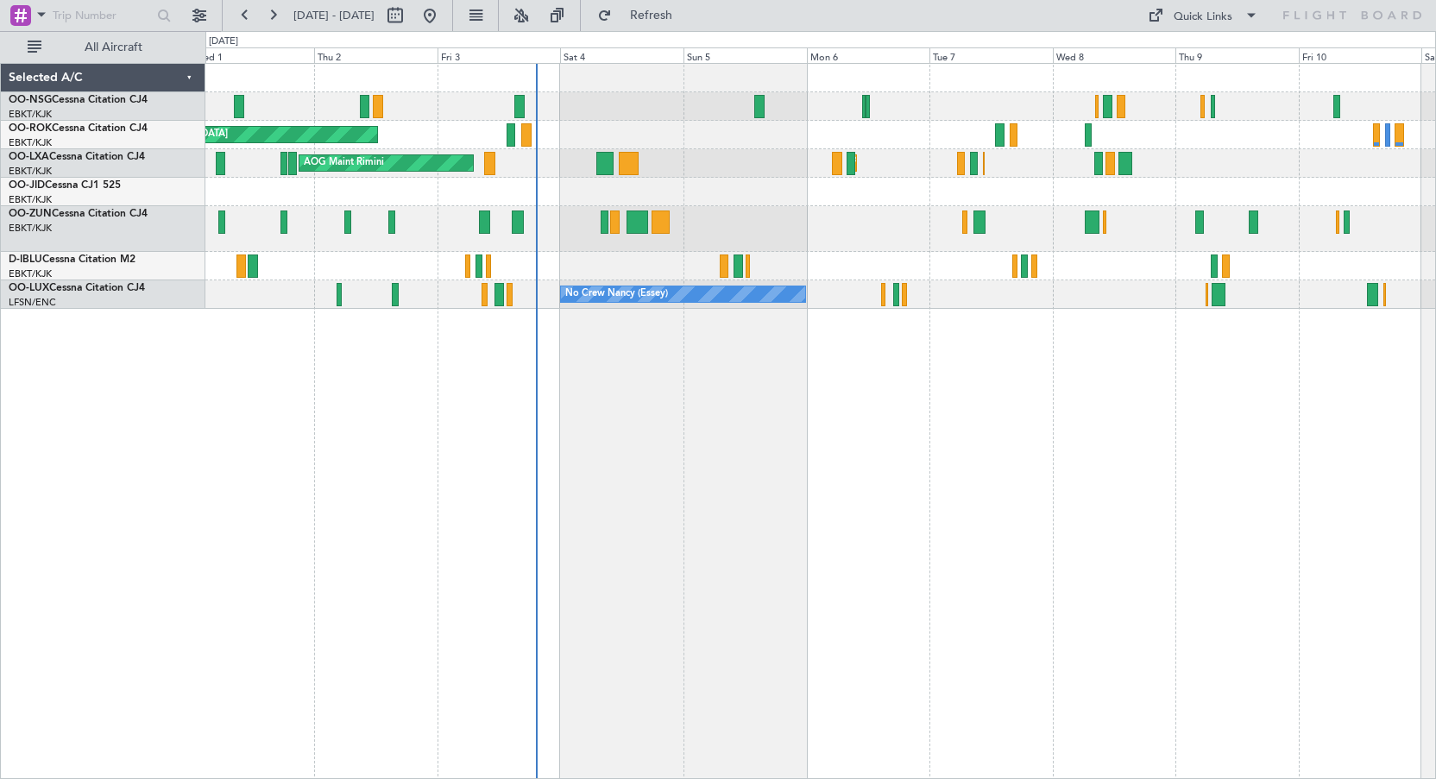
click at [841, 418] on div "AOG Maint Kortrijk-[GEOGRAPHIC_DATA] Planned Maint [GEOGRAPHIC_DATA]-[GEOGRAPHI…" at bounding box center [820, 421] width 1230 height 716
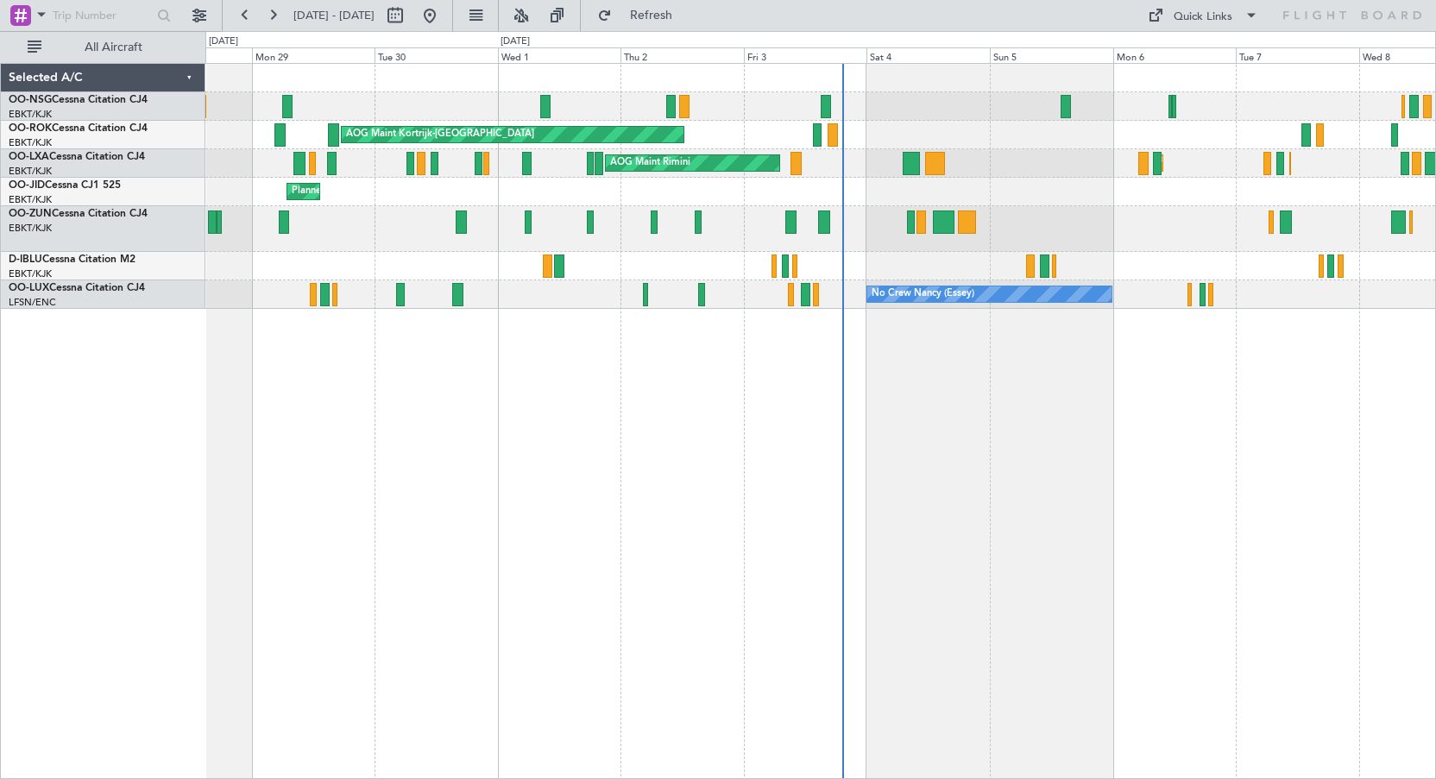
click at [1110, 259] on div "Planned Maint [GEOGRAPHIC_DATA] ([GEOGRAPHIC_DATA]) AOG Maint [GEOGRAPHIC_DATA]…" at bounding box center [819, 186] width 1229 height 245
